Goal: Transaction & Acquisition: Purchase product/service

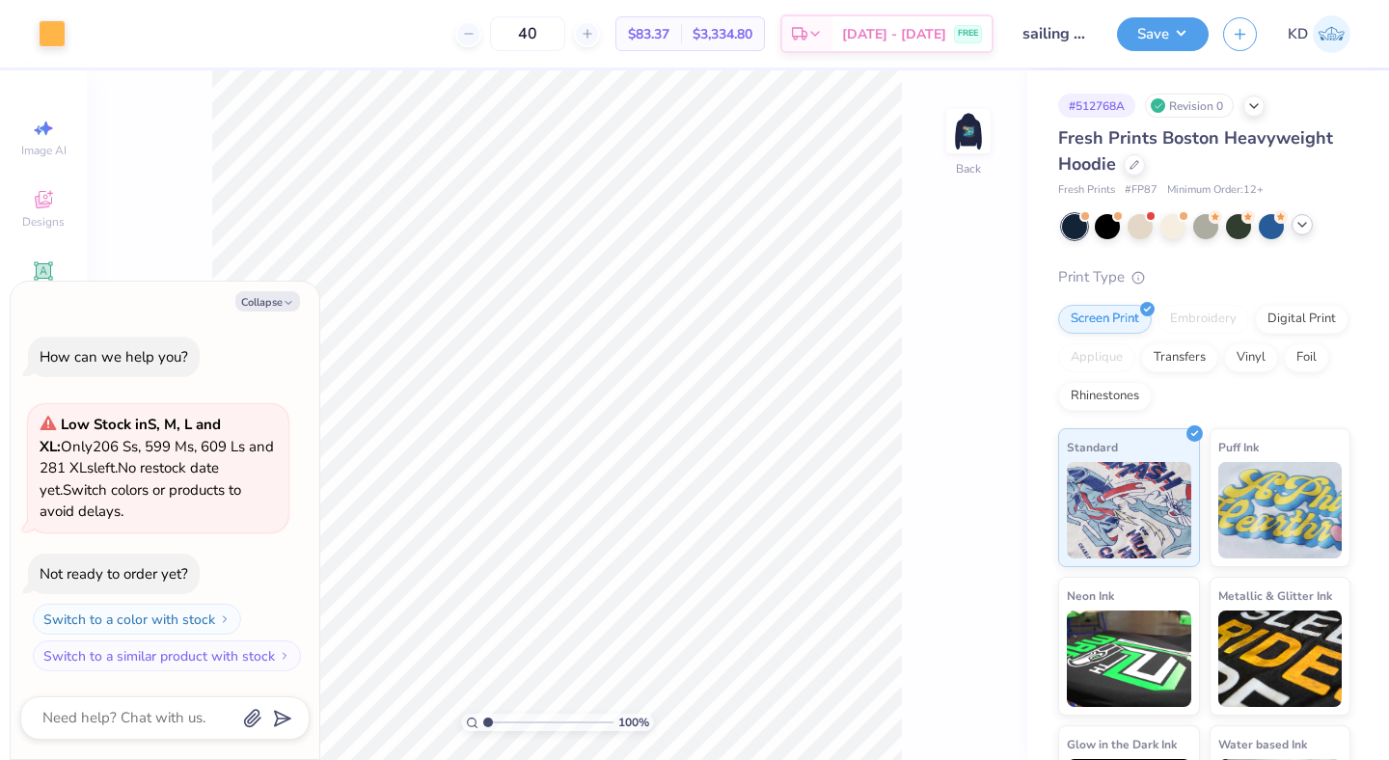
click at [1298, 222] on icon at bounding box center [1301, 224] width 15 height 15
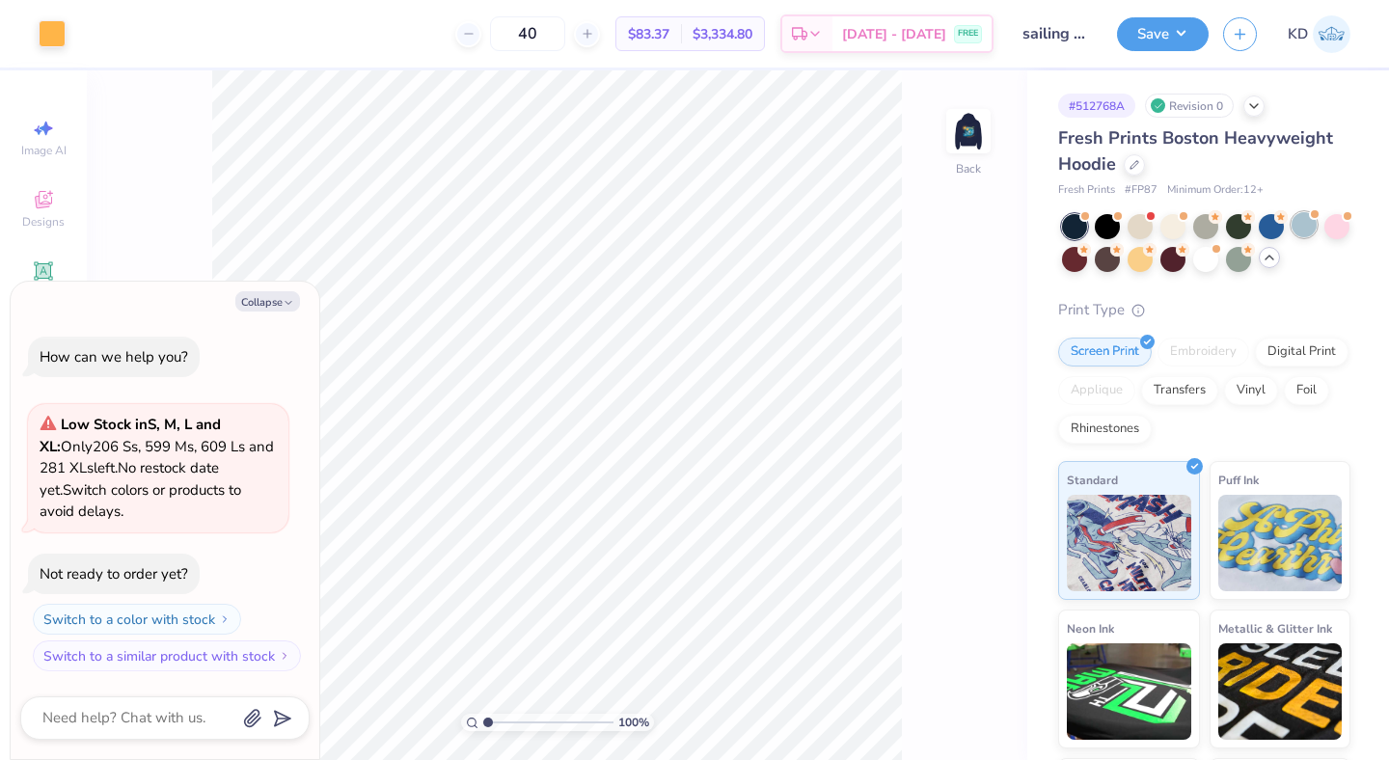
click at [1310, 223] on div at bounding box center [1303, 224] width 25 height 25
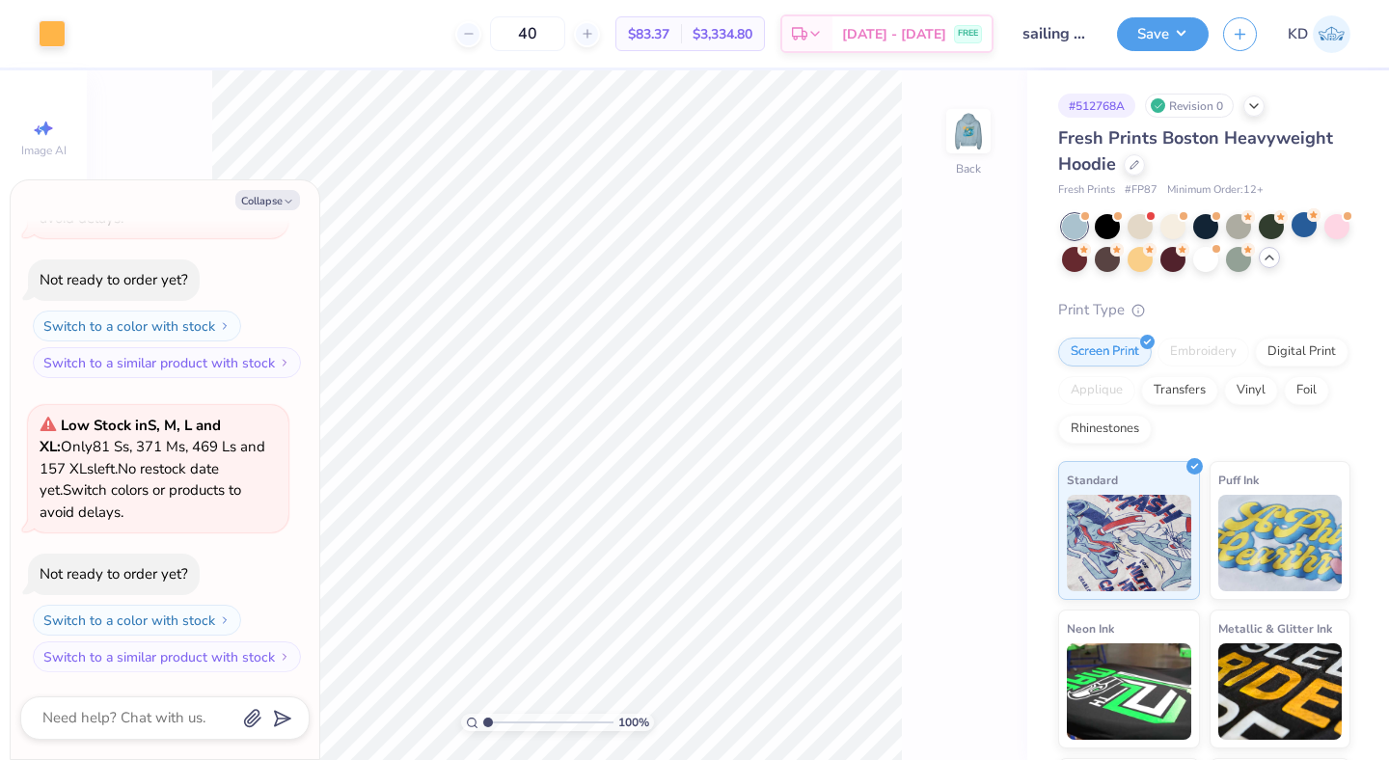
click at [1274, 260] on icon at bounding box center [1268, 257] width 15 height 15
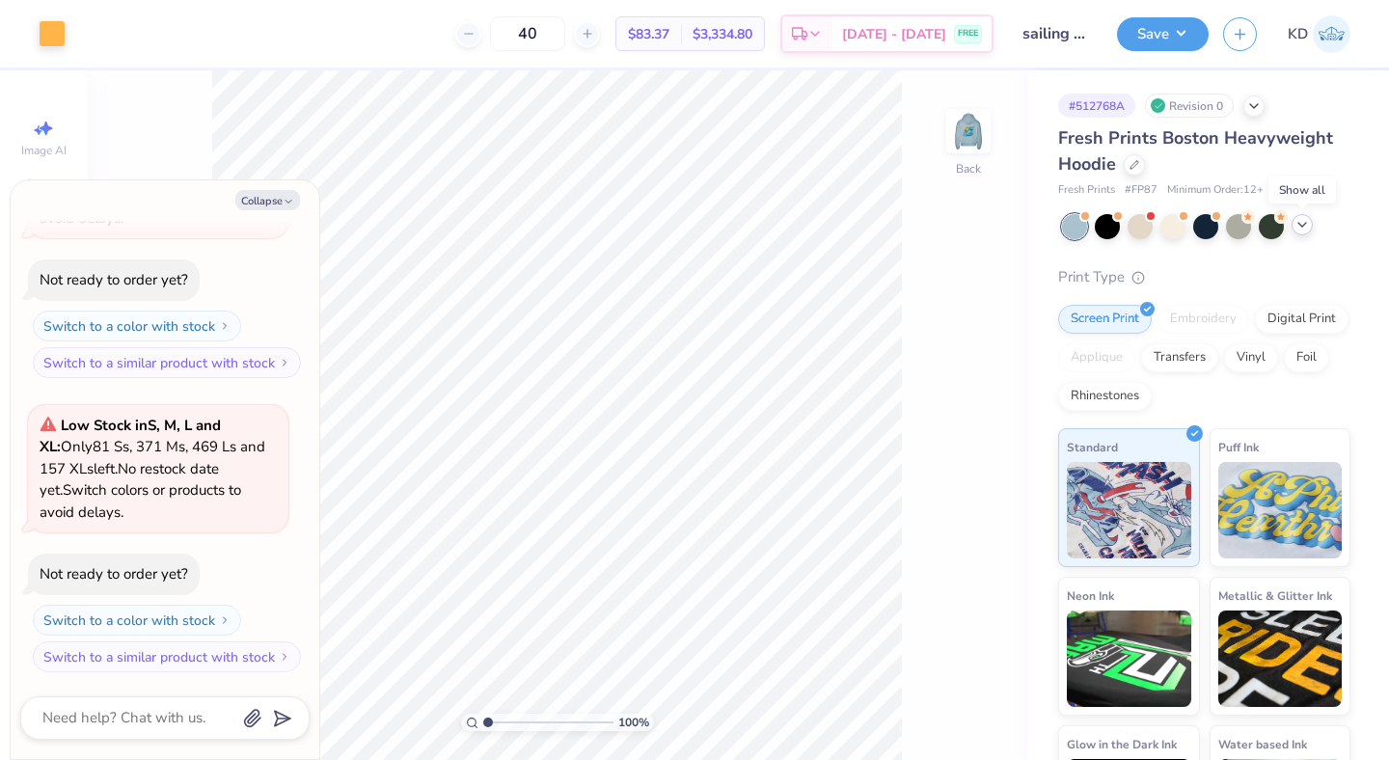
click at [1307, 225] on icon at bounding box center [1301, 224] width 15 height 15
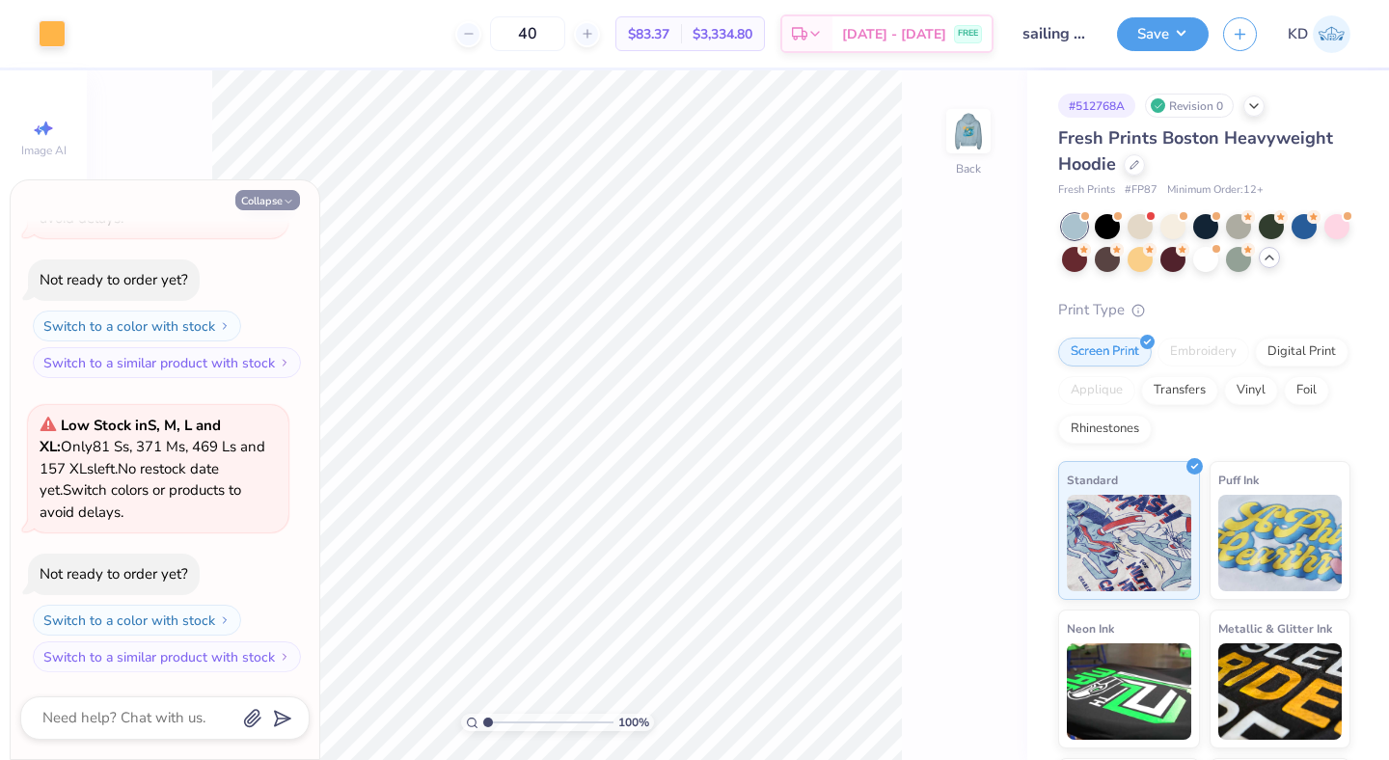
click at [254, 199] on button "Collapse" at bounding box center [267, 200] width 65 height 20
type textarea "x"
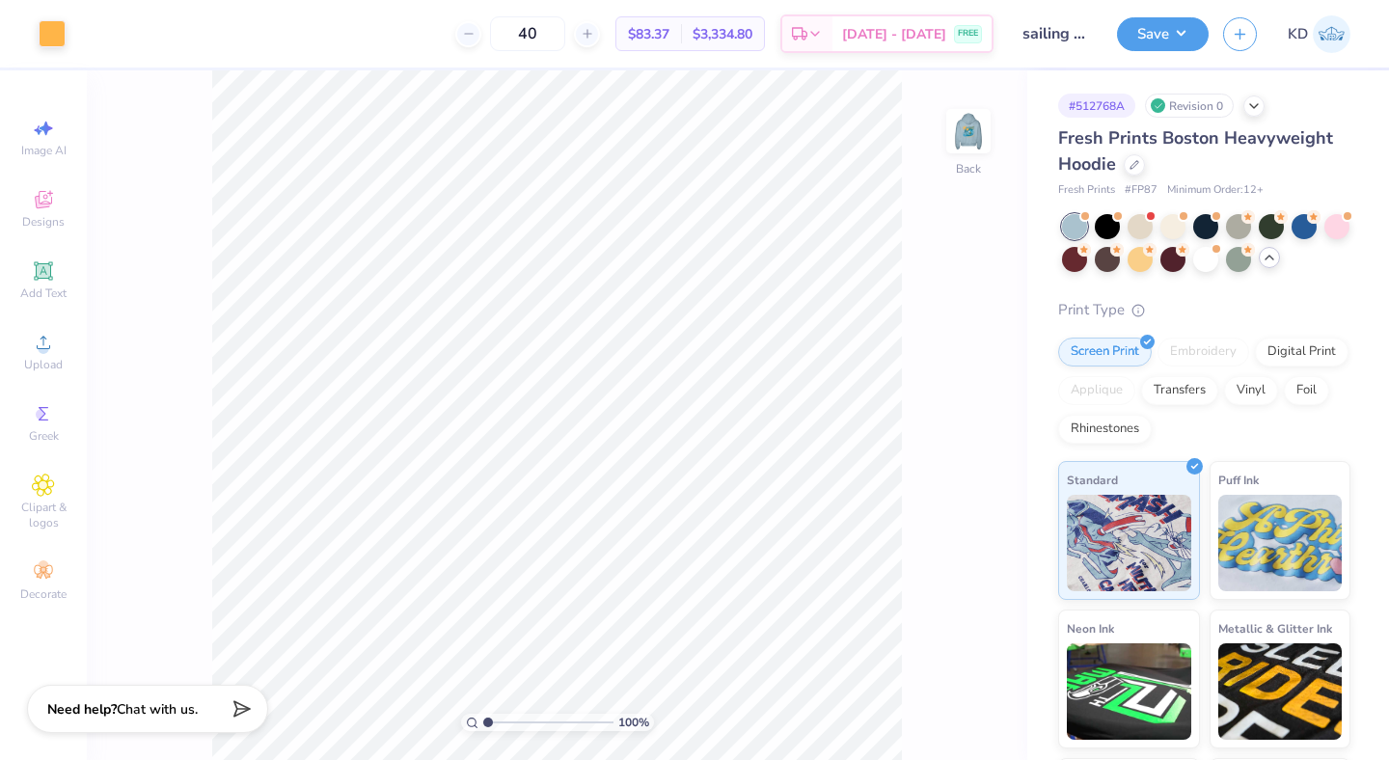
type input "1.08"
type textarea "x"
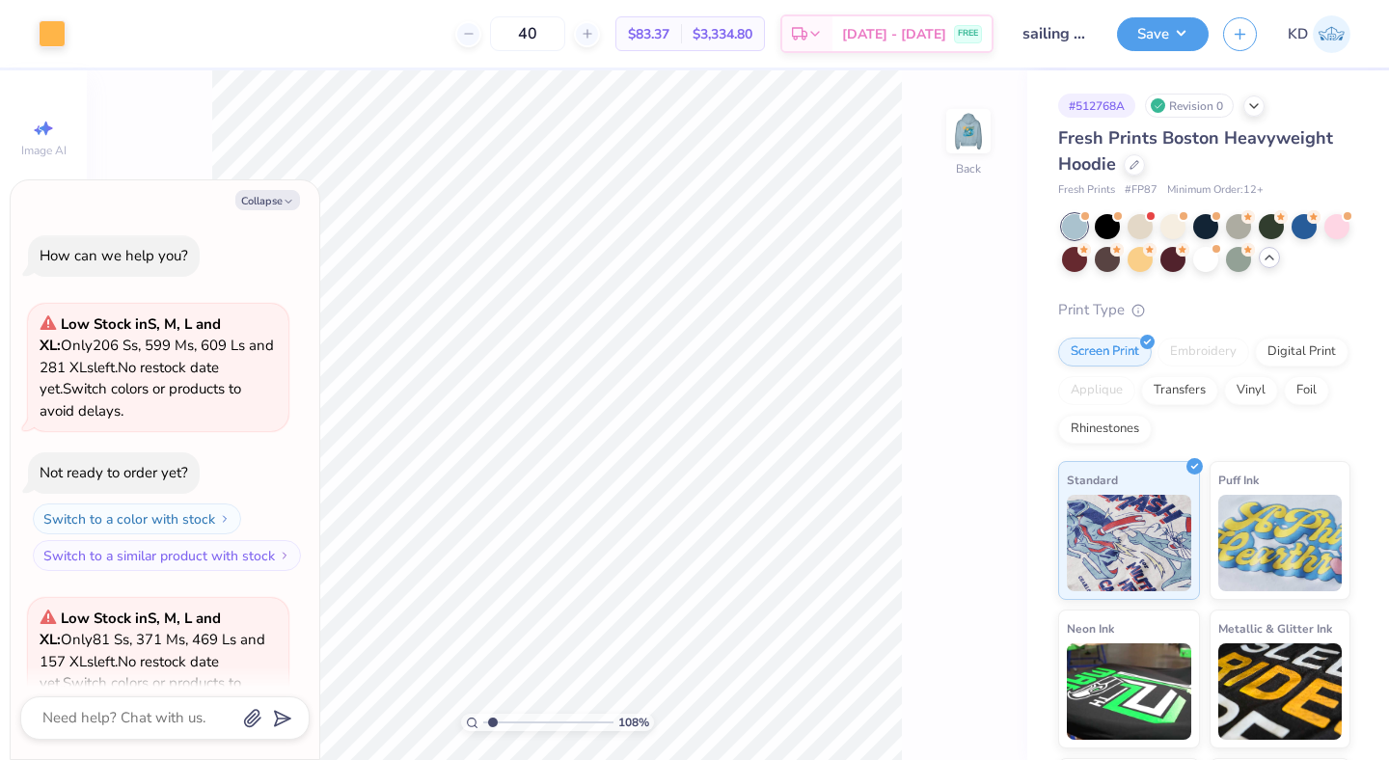
scroll to position [311, 0]
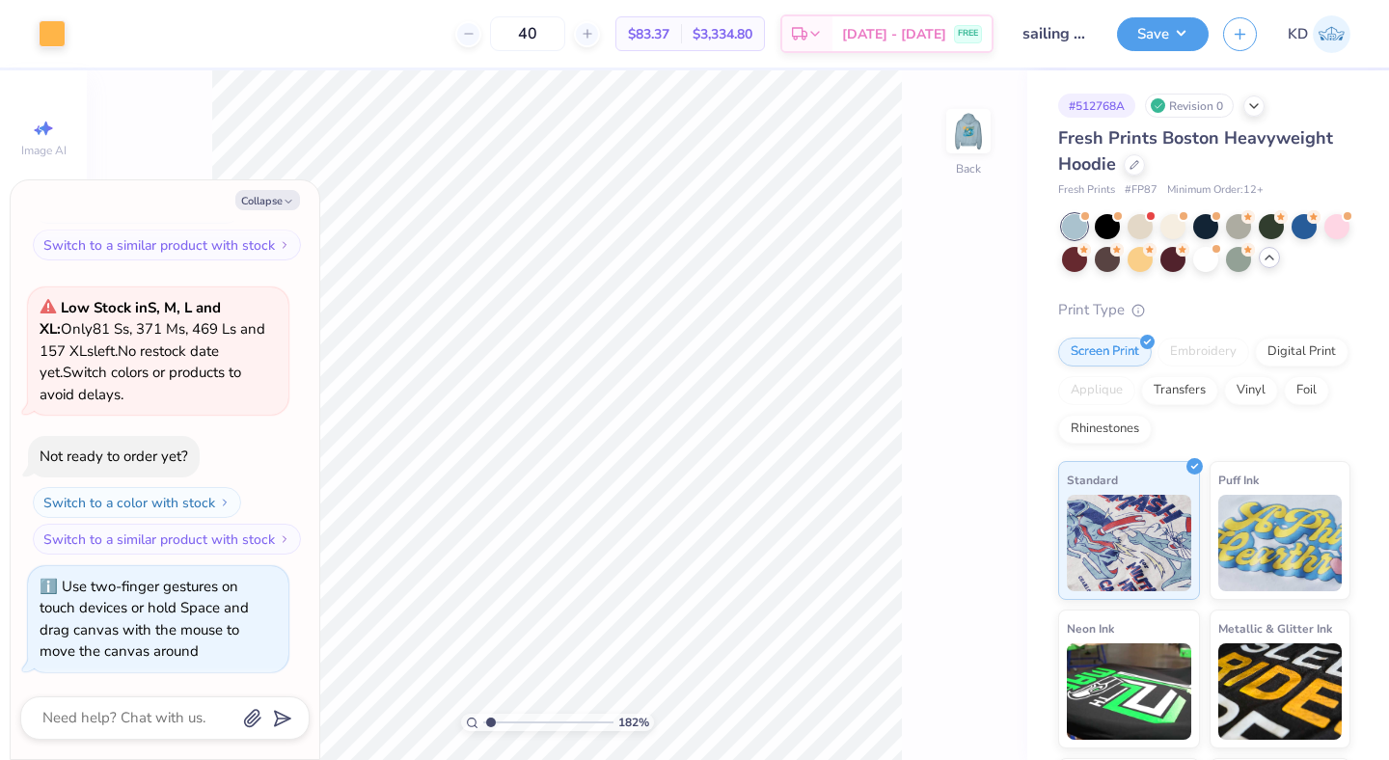
type input "1"
drag, startPoint x: 488, startPoint y: 717, endPoint x: 463, endPoint y: 714, distance: 25.2
click at [483, 714] on input "range" at bounding box center [548, 722] width 130 height 17
click at [281, 192] on button "Collapse" at bounding box center [267, 200] width 65 height 20
type textarea "x"
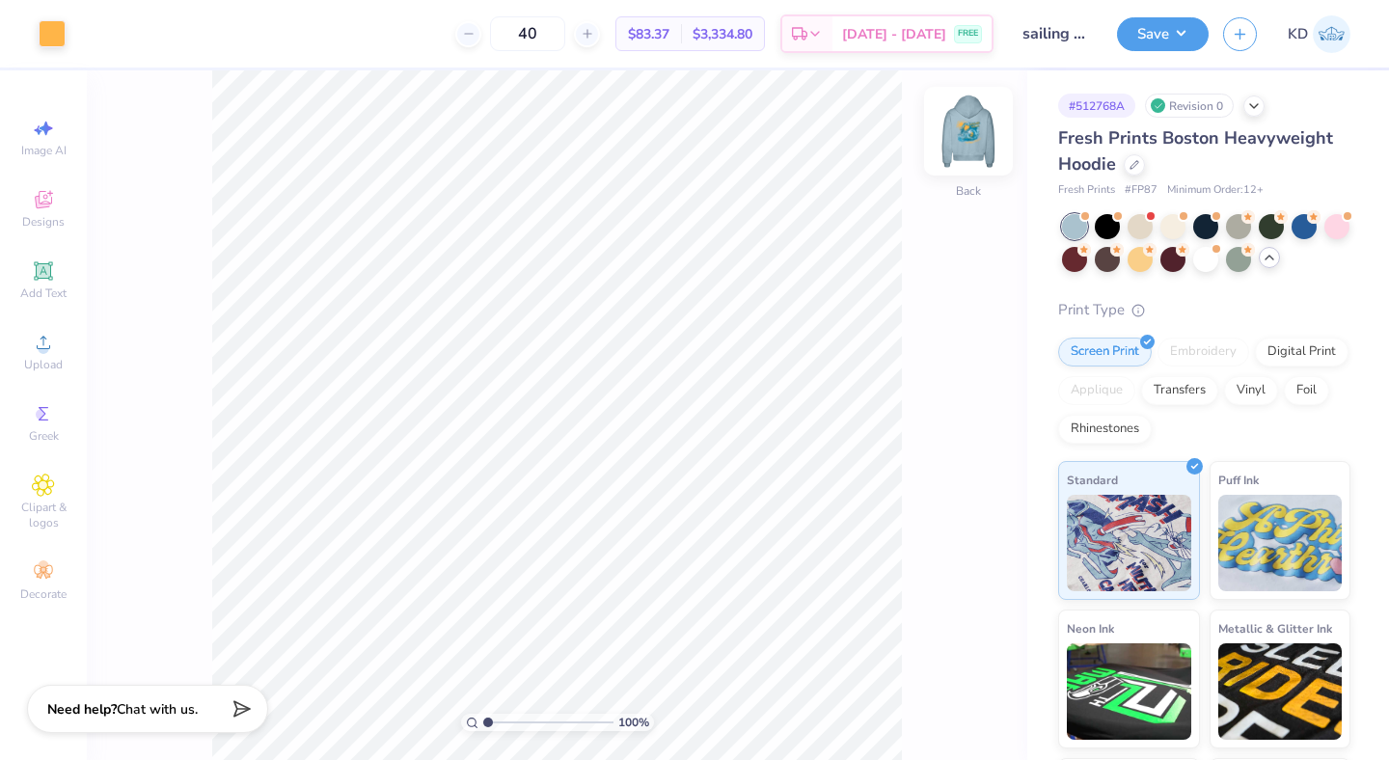
click at [969, 137] on img at bounding box center [968, 131] width 77 height 77
click at [1246, 111] on div "# 512768A Revision 0" at bounding box center [1204, 106] width 292 height 24
click at [1252, 111] on div at bounding box center [1253, 104] width 21 height 21
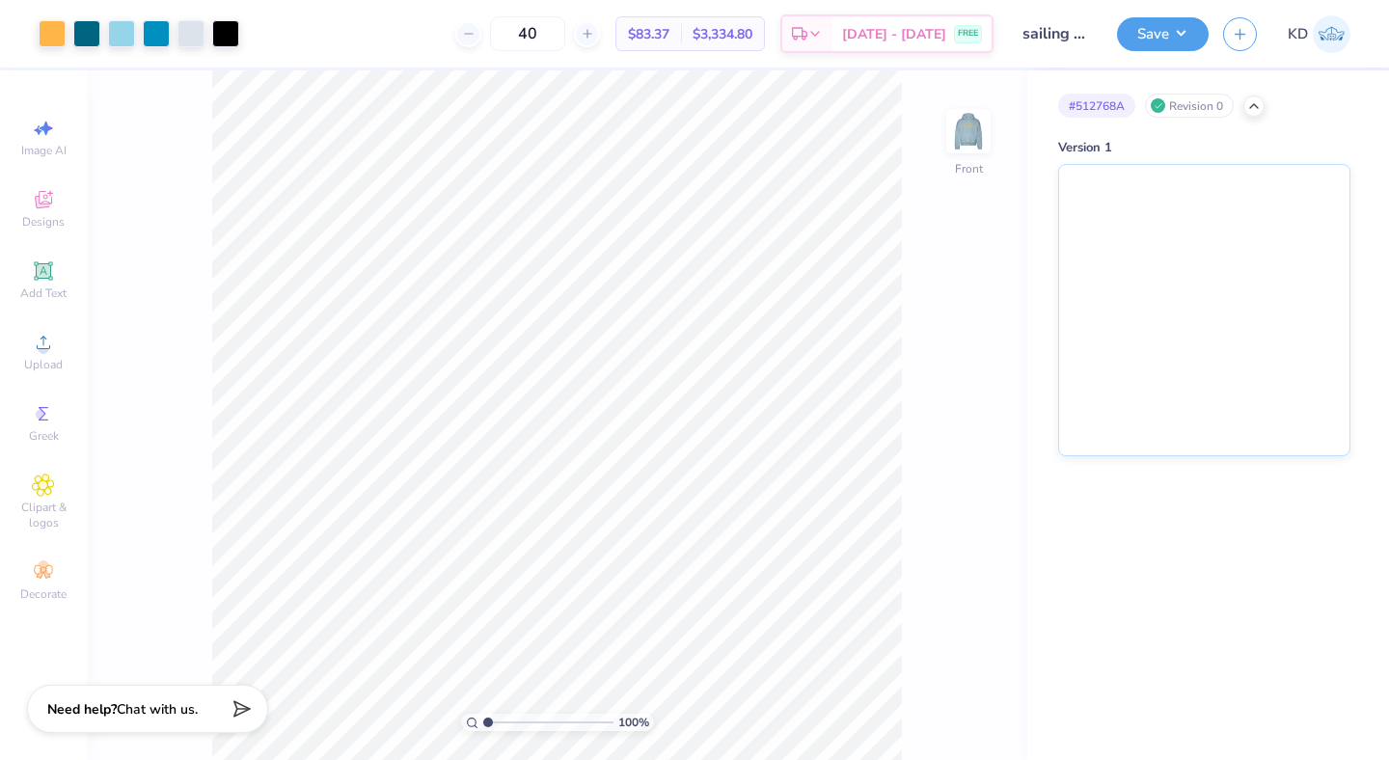
click at [1073, 103] on div "# 512768A" at bounding box center [1096, 106] width 77 height 24
click at [1247, 109] on icon at bounding box center [1253, 103] width 15 height 15
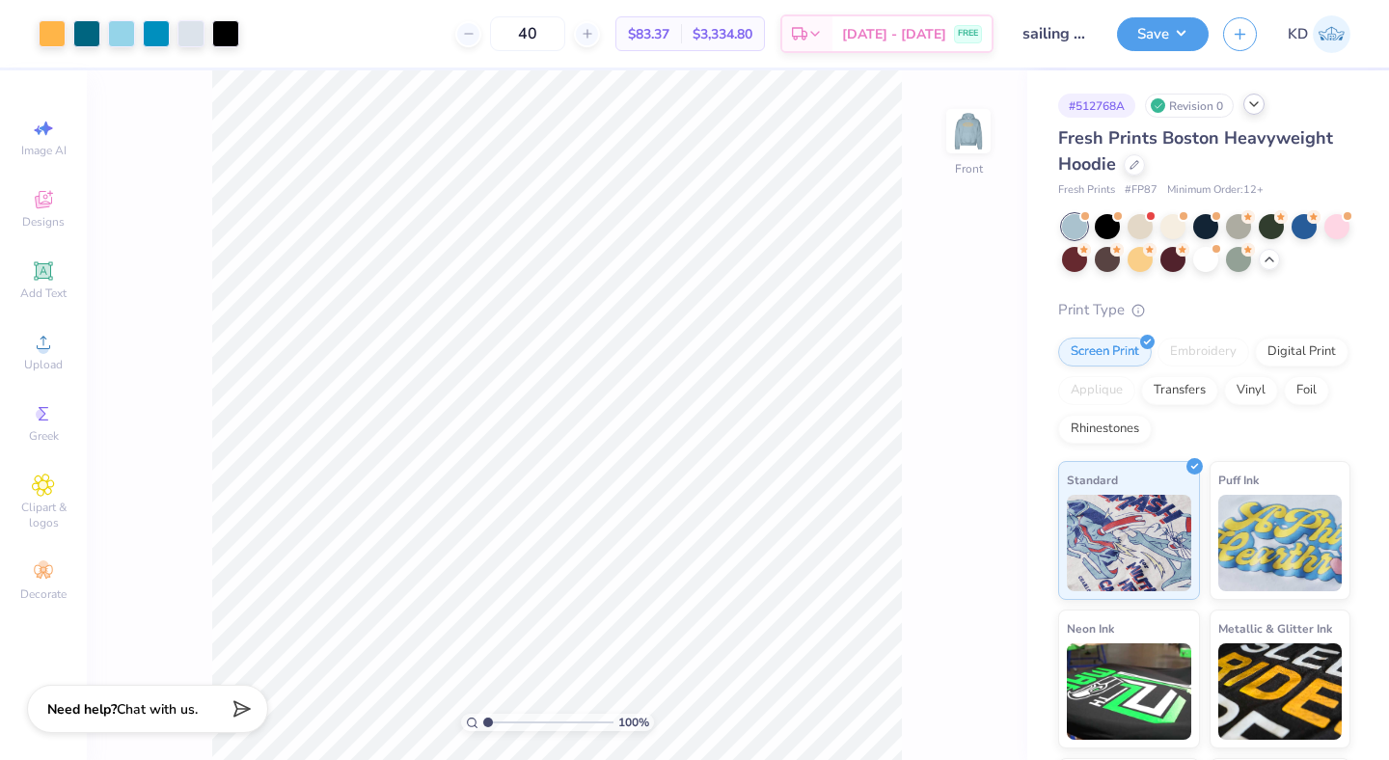
click at [1137, 189] on span "# FP87" at bounding box center [1140, 190] width 33 height 16
click at [1133, 155] on div at bounding box center [1133, 162] width 21 height 21
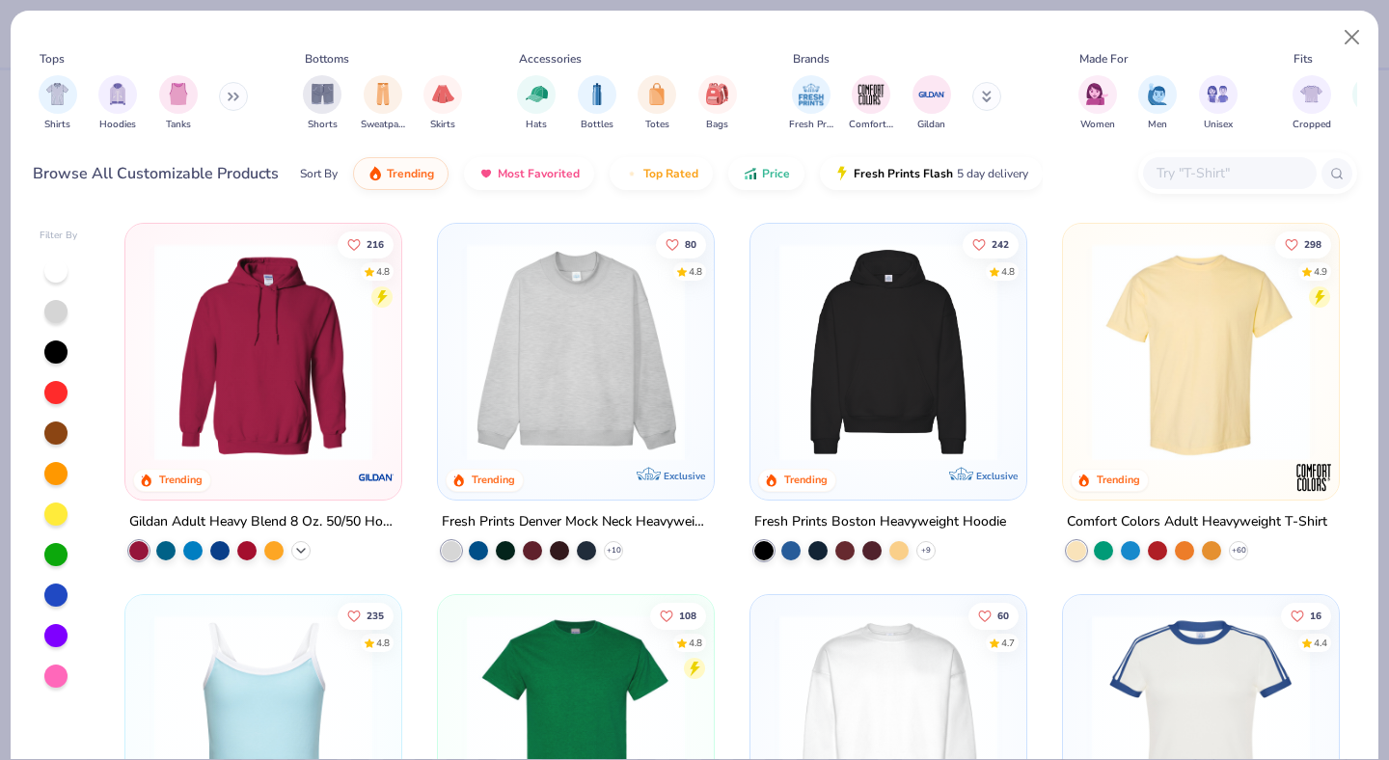
click at [304, 541] on div "+ 37" at bounding box center [300, 550] width 19 height 19
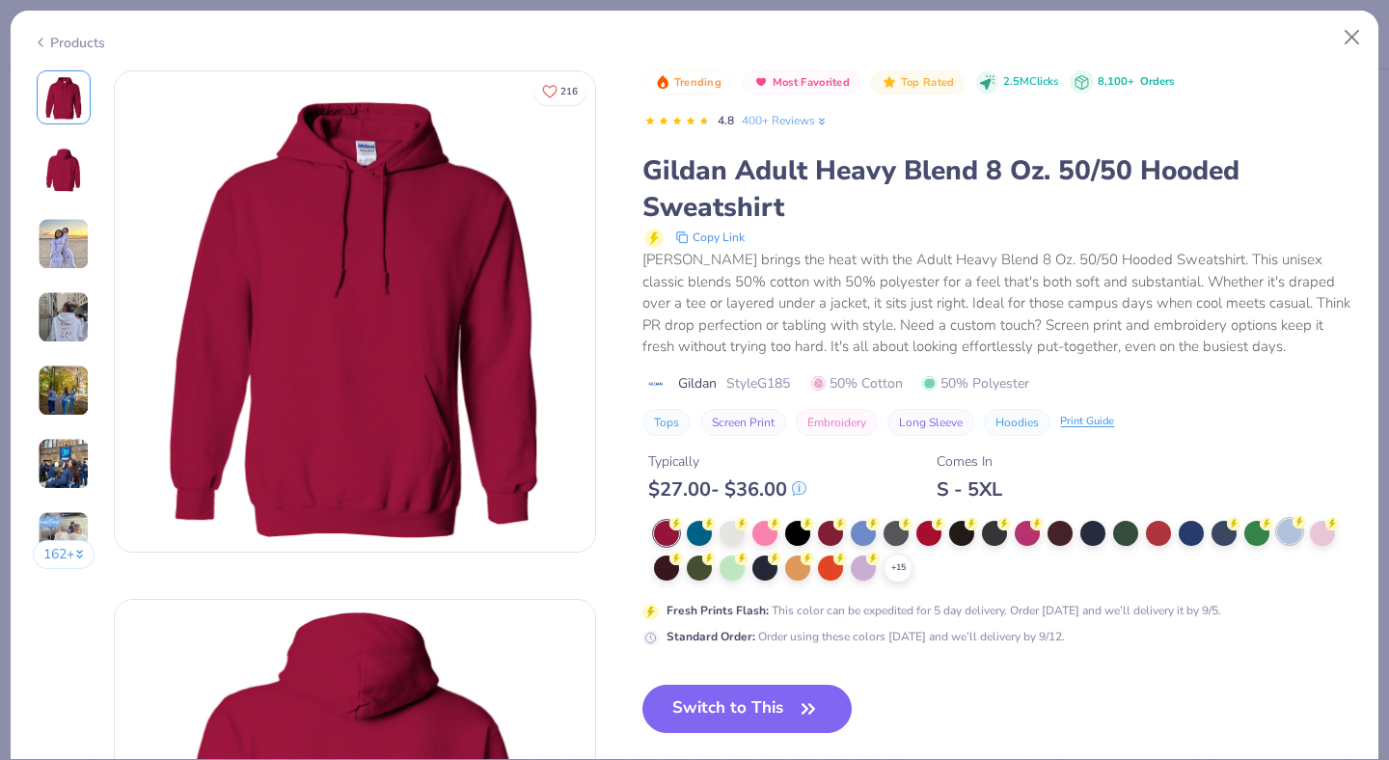
click at [1288, 538] on div at bounding box center [1289, 531] width 25 height 25
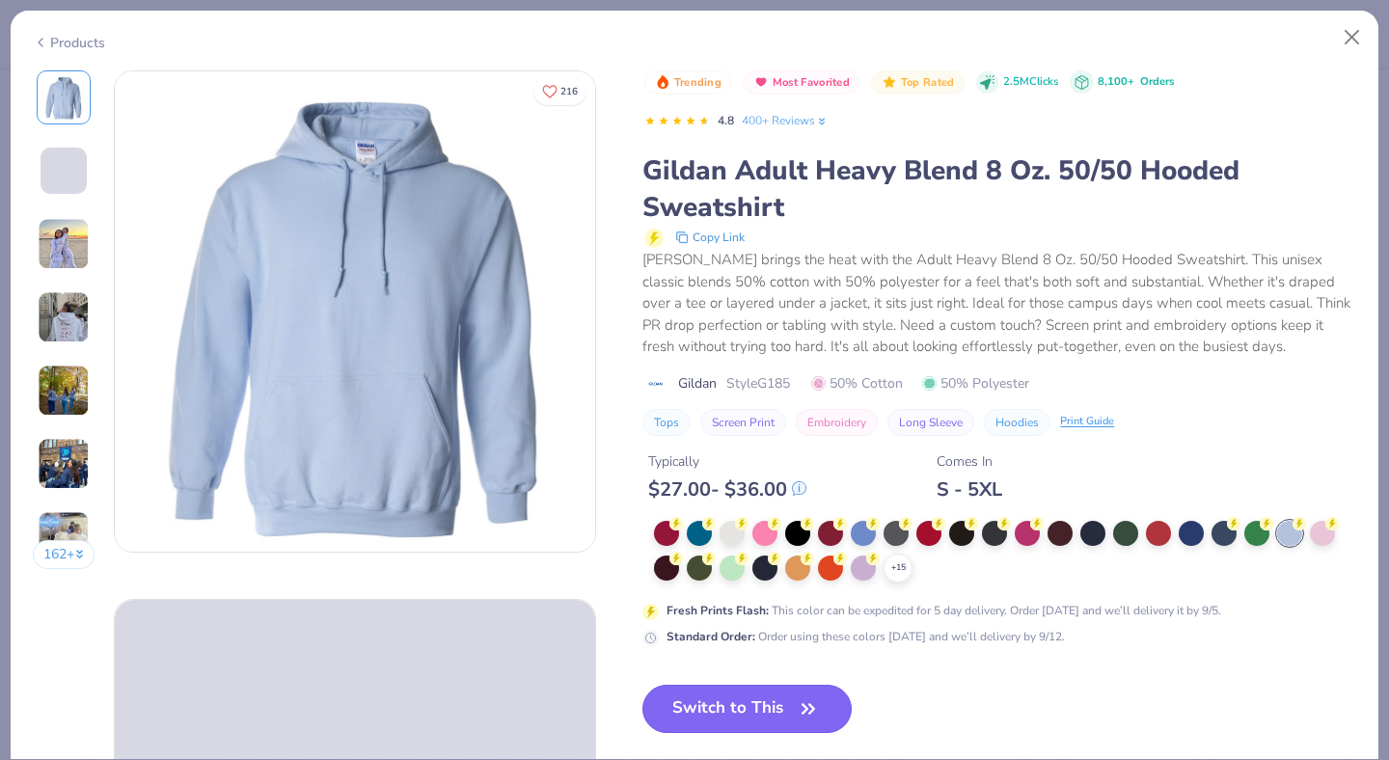
click at [813, 698] on icon "button" at bounding box center [808, 708] width 27 height 27
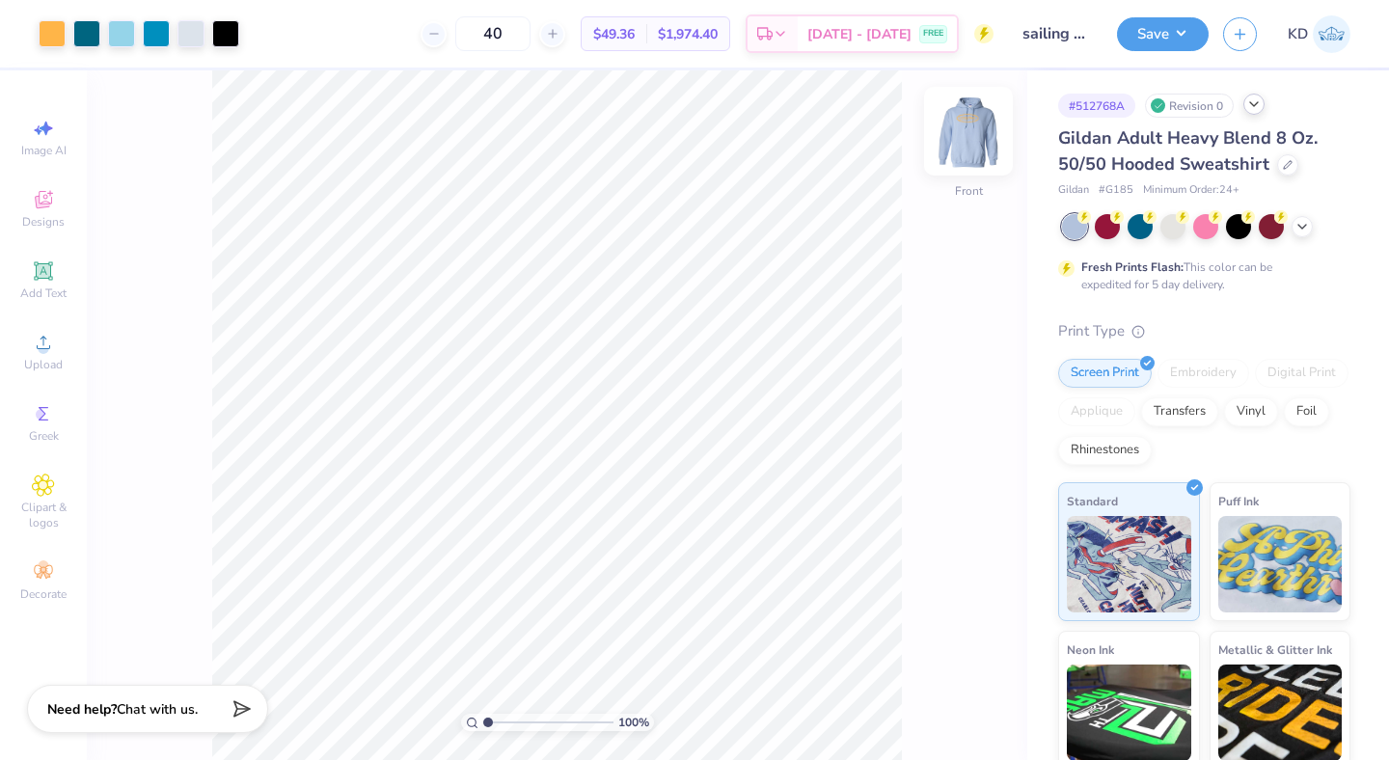
click at [975, 122] on img at bounding box center [968, 131] width 77 height 77
click at [965, 137] on img at bounding box center [968, 131] width 77 height 77
